Goal: Task Accomplishment & Management: Complete application form

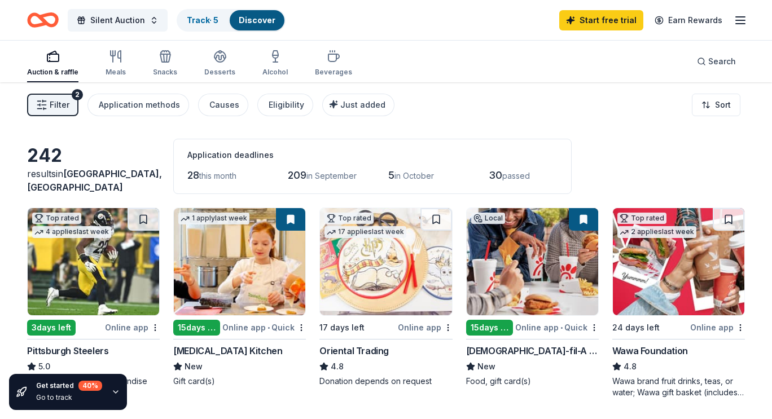
click at [469, 28] on div "Silent Auction Track · 5 Discover Start free trial Earn Rewards" at bounding box center [386, 20] width 718 height 27
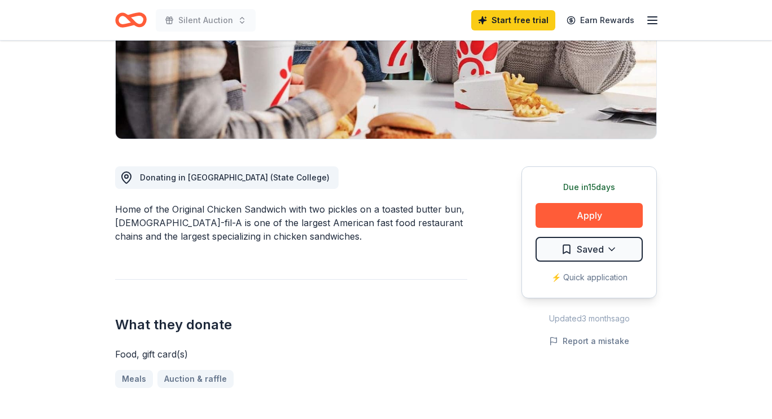
scroll to position [204, 0]
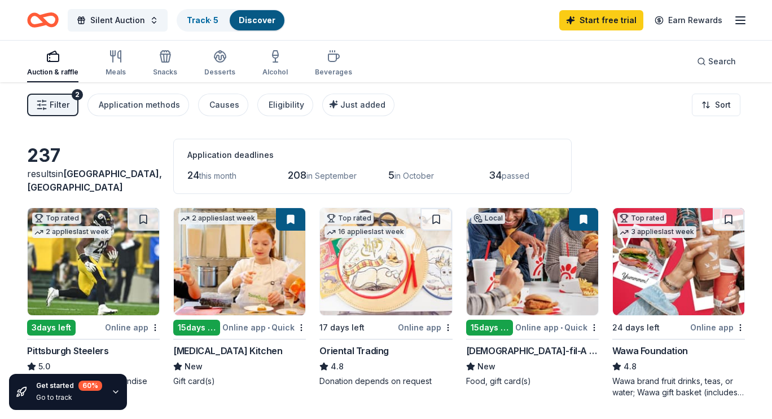
click at [59, 112] on button "Filter 2" at bounding box center [52, 105] width 51 height 23
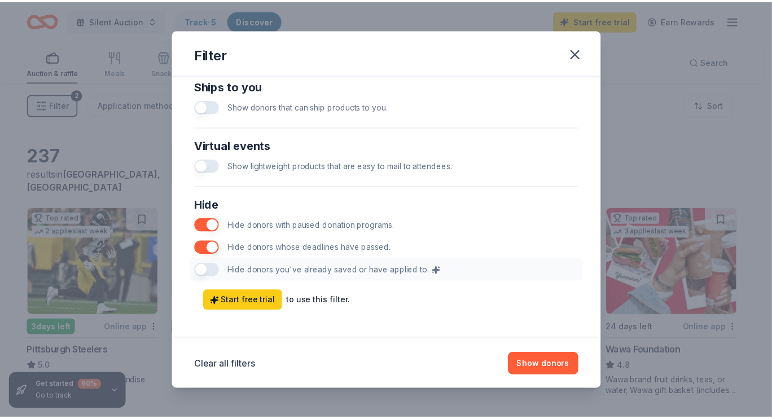
scroll to position [550, 0]
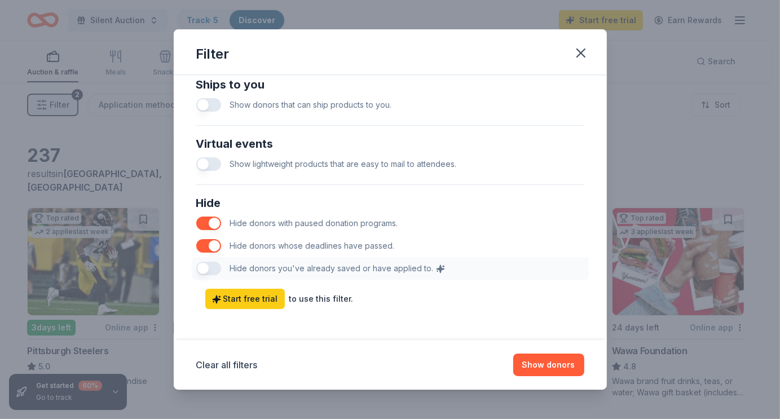
click at [206, 266] on div "Hide Hide donors with paused donation programs. Hide donors whose deadlines hav…" at bounding box center [390, 237] width 397 height 95
click at [568, 367] on button "Show donors" at bounding box center [549, 365] width 71 height 23
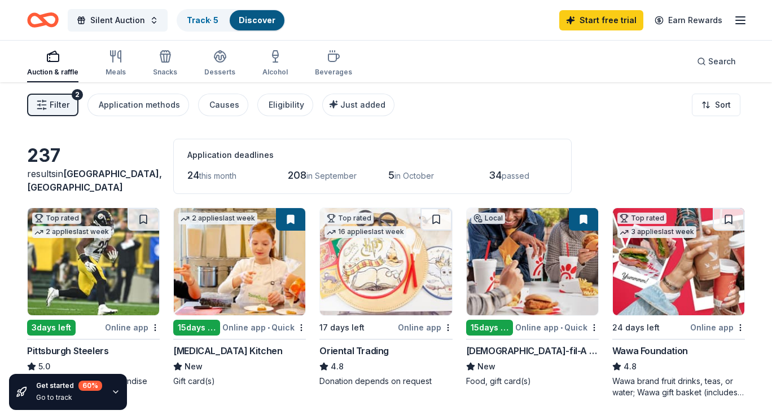
click at [264, 289] on img at bounding box center [239, 261] width 131 height 107
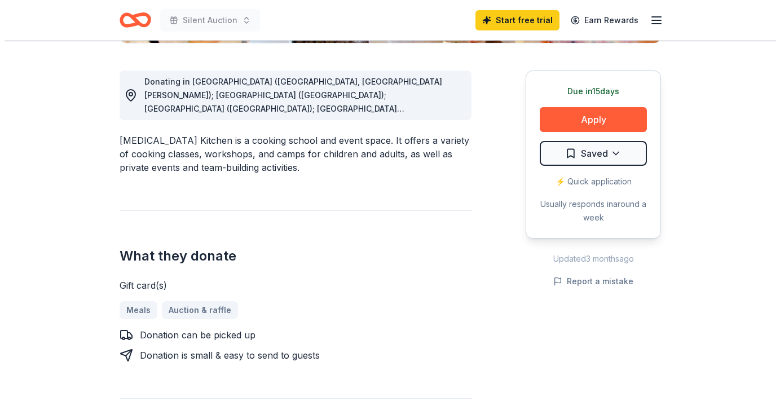
scroll to position [299, 0]
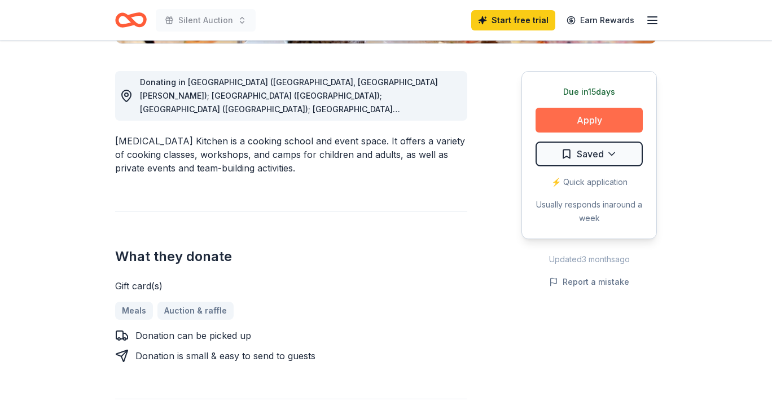
click at [572, 121] on button "Apply" at bounding box center [589, 120] width 107 height 25
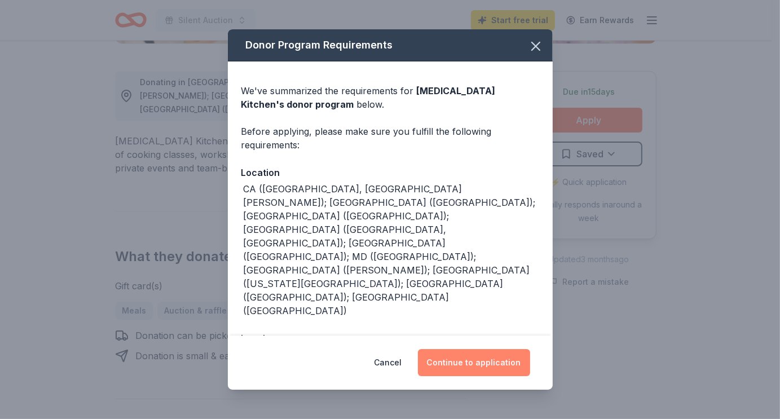
click at [467, 359] on button "Continue to application" at bounding box center [474, 362] width 112 height 27
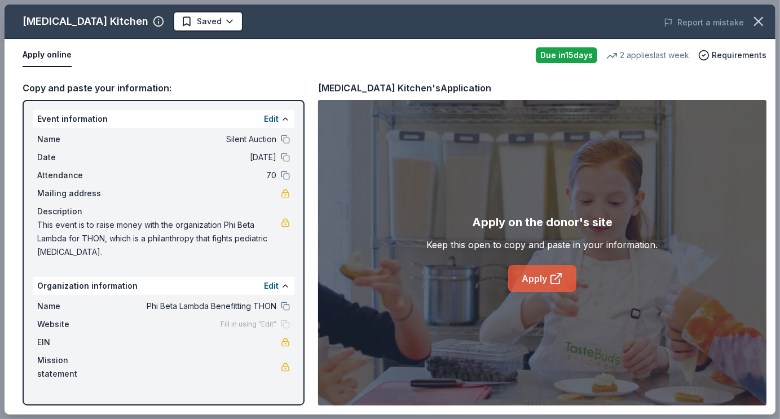
click at [543, 280] on link "Apply" at bounding box center [542, 278] width 68 height 27
